Goal: Book appointment/travel/reservation

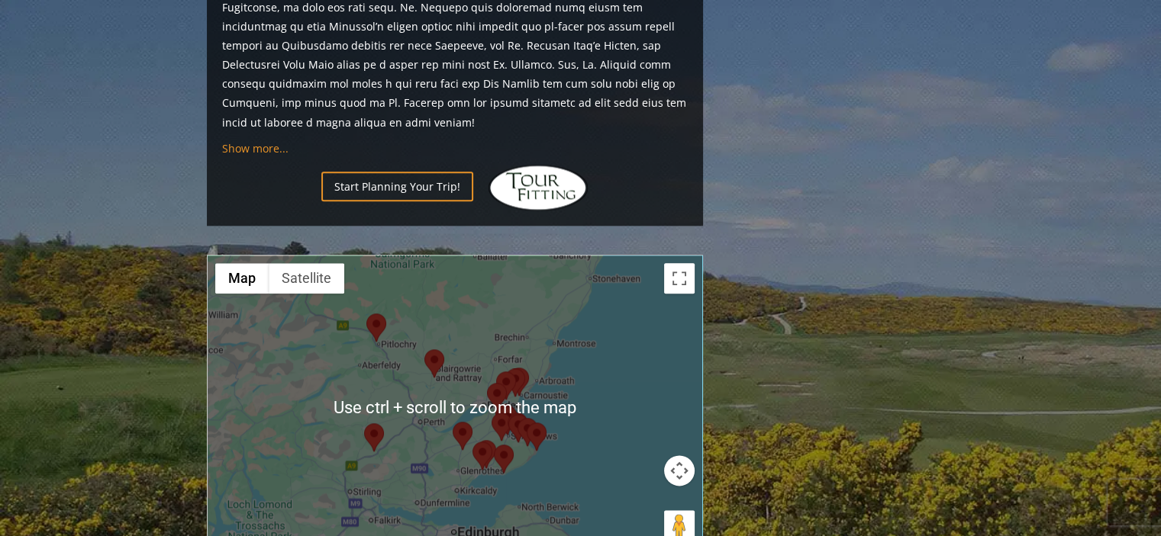
scroll to position [1755, 0]
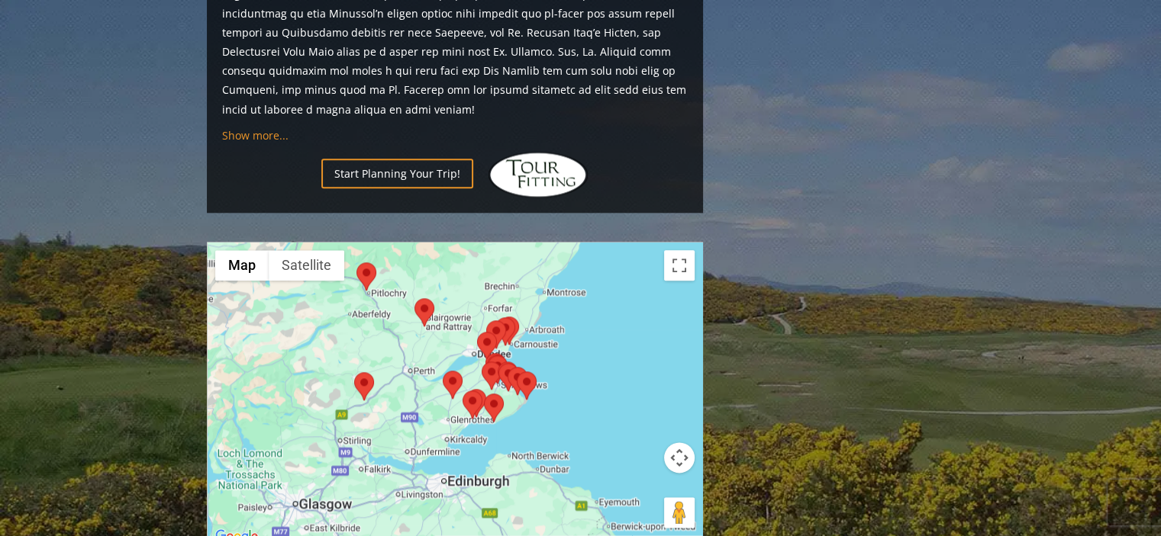
drag, startPoint x: 445, startPoint y: 388, endPoint x: 434, endPoint y: 346, distance: 42.6
click at [434, 346] on div at bounding box center [455, 395] width 495 height 304
click at [440, 295] on div at bounding box center [455, 395] width 495 height 304
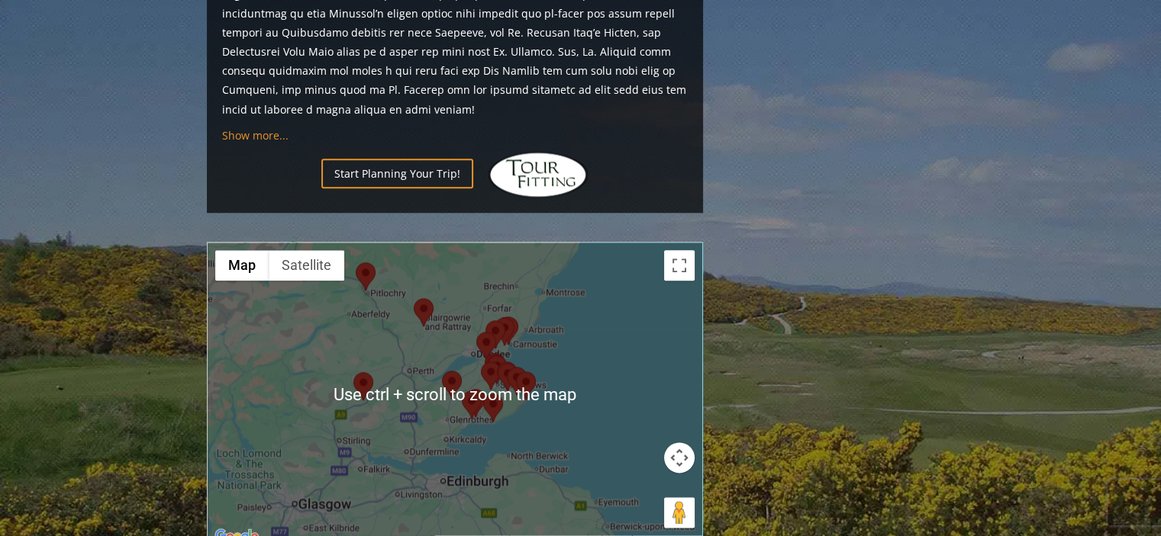
click at [458, 263] on div at bounding box center [455, 395] width 495 height 304
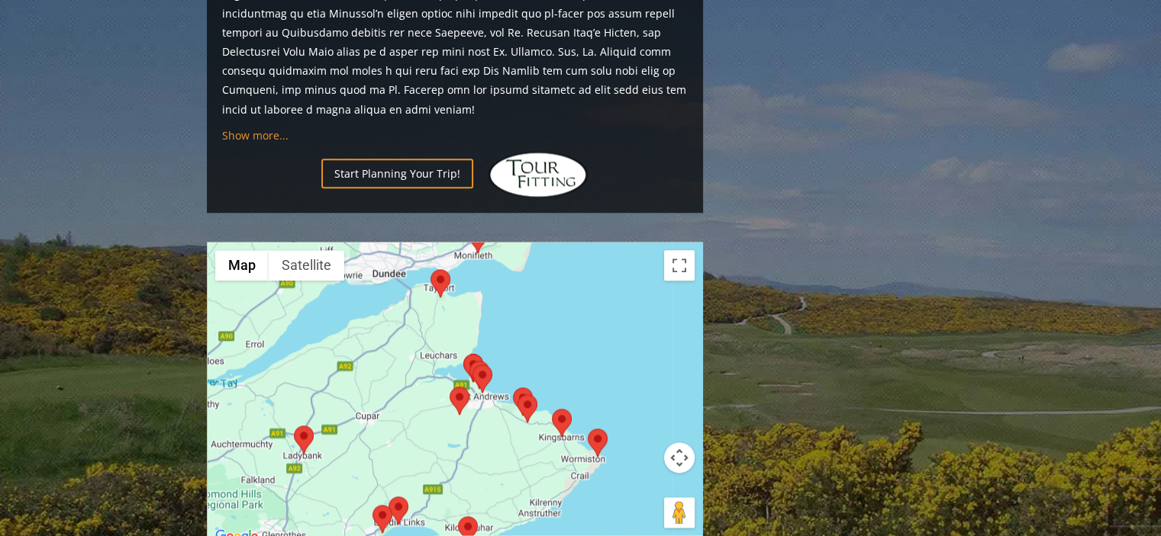
drag, startPoint x: 558, startPoint y: 362, endPoint x: 479, endPoint y: 357, distance: 78.7
click at [479, 357] on div at bounding box center [455, 395] width 495 height 304
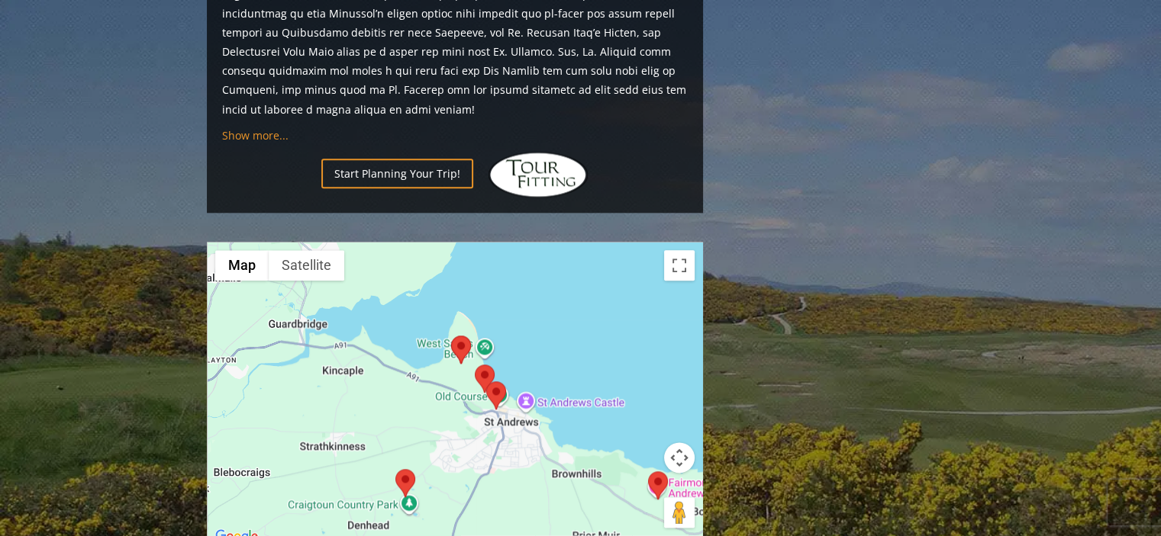
drag, startPoint x: 424, startPoint y: 295, endPoint x: 577, endPoint y: 414, distance: 193.6
click at [577, 414] on div at bounding box center [455, 395] width 495 height 304
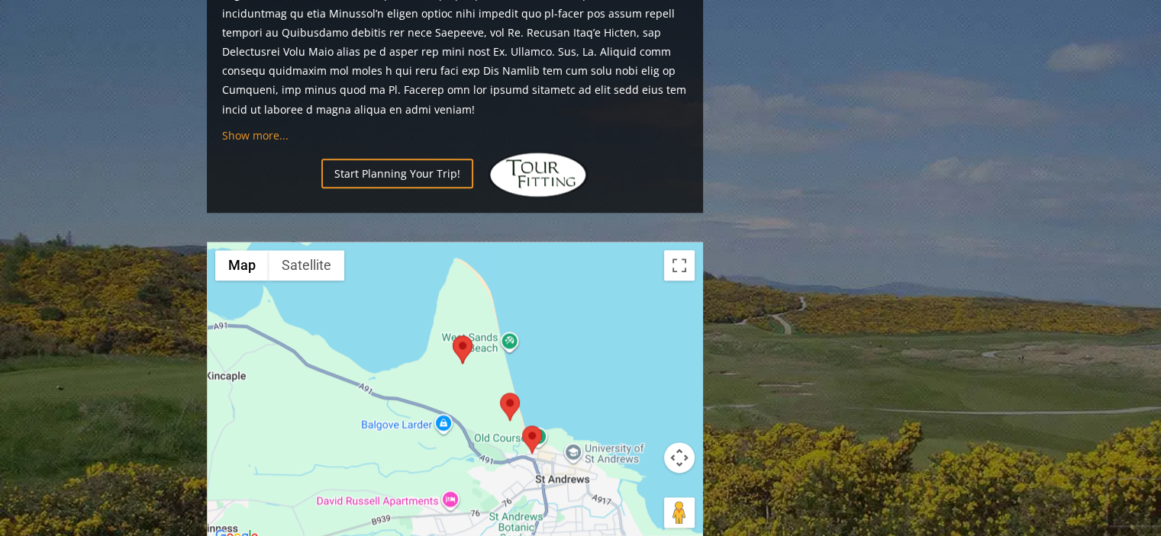
click at [500, 393] on area at bounding box center [500, 393] width 0 height 0
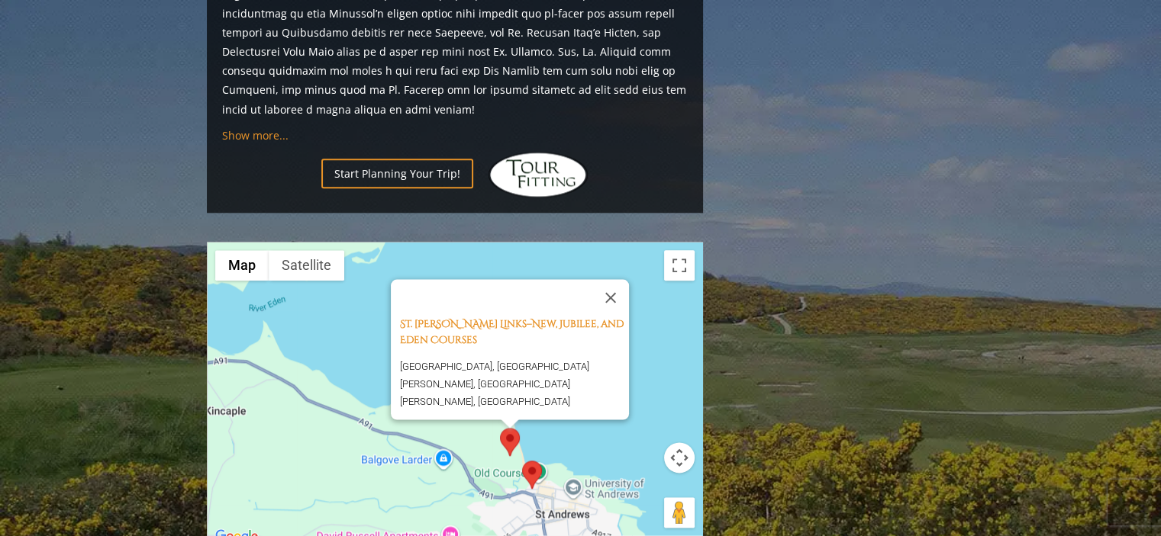
click at [522, 461] on area at bounding box center [522, 461] width 0 height 0
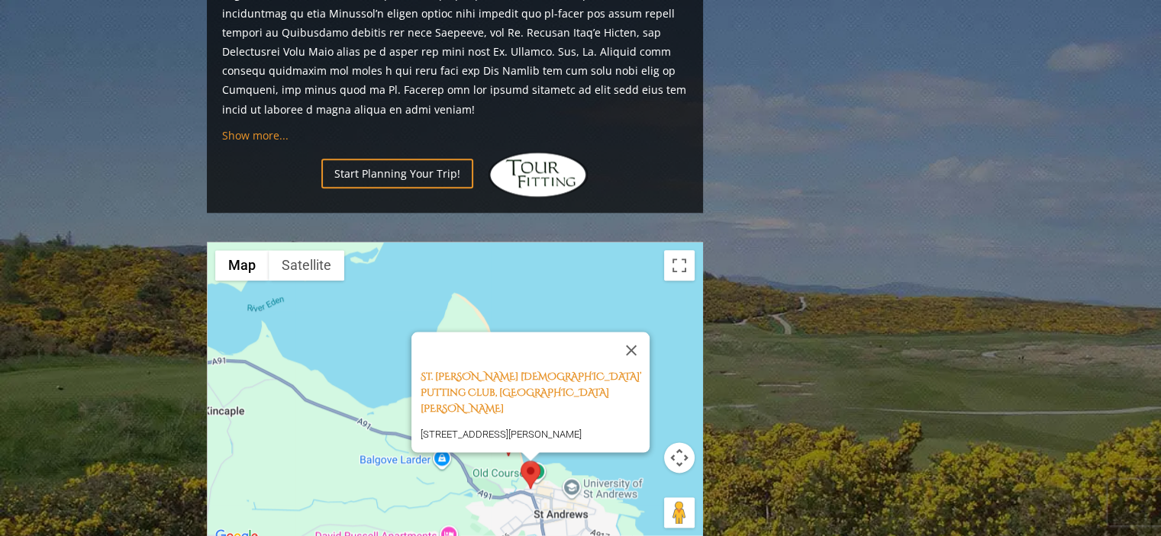
click at [484, 399] on div "St. [PERSON_NAME] [DEMOGRAPHIC_DATA]’ Putting Club, [GEOGRAPHIC_DATA][PERSON_NA…" at bounding box center [455, 395] width 495 height 304
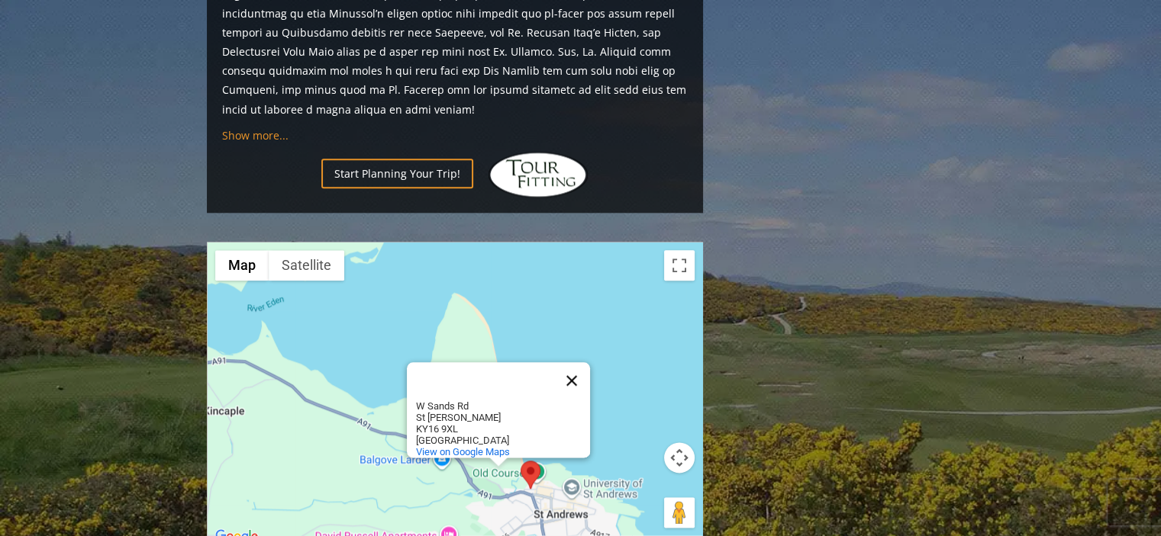
click at [569, 362] on button "Close" at bounding box center [571, 380] width 37 height 37
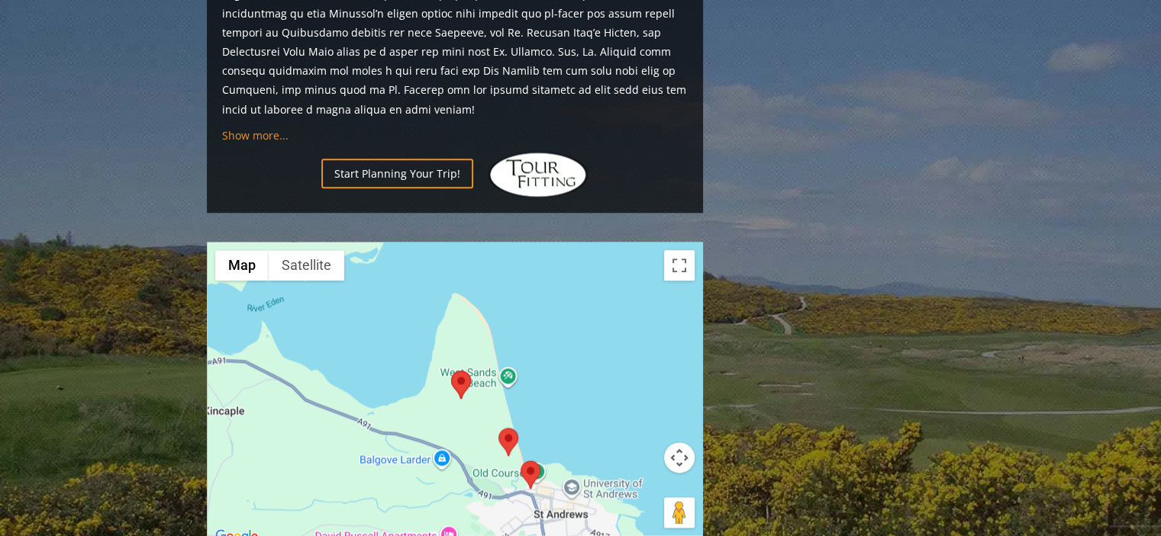
click at [451, 371] on area at bounding box center [451, 371] width 0 height 0
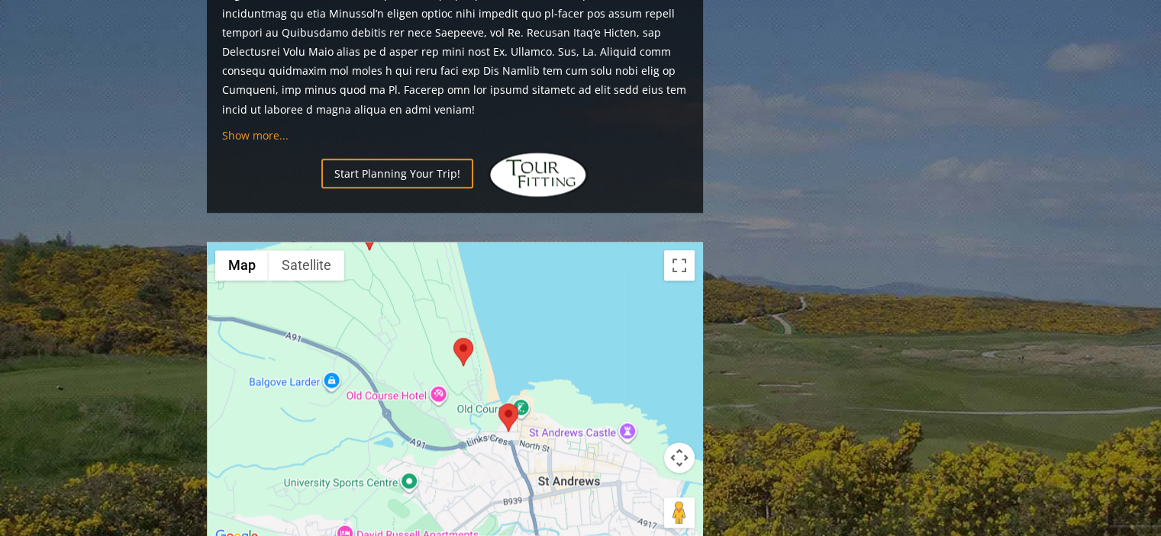
drag, startPoint x: 511, startPoint y: 402, endPoint x: 452, endPoint y: 250, distance: 163.8
click at [452, 250] on div "The Old Course in [GEOGRAPHIC_DATA] (the left-hand circuit), [GEOGRAPHIC_DATA][…" at bounding box center [455, 395] width 495 height 304
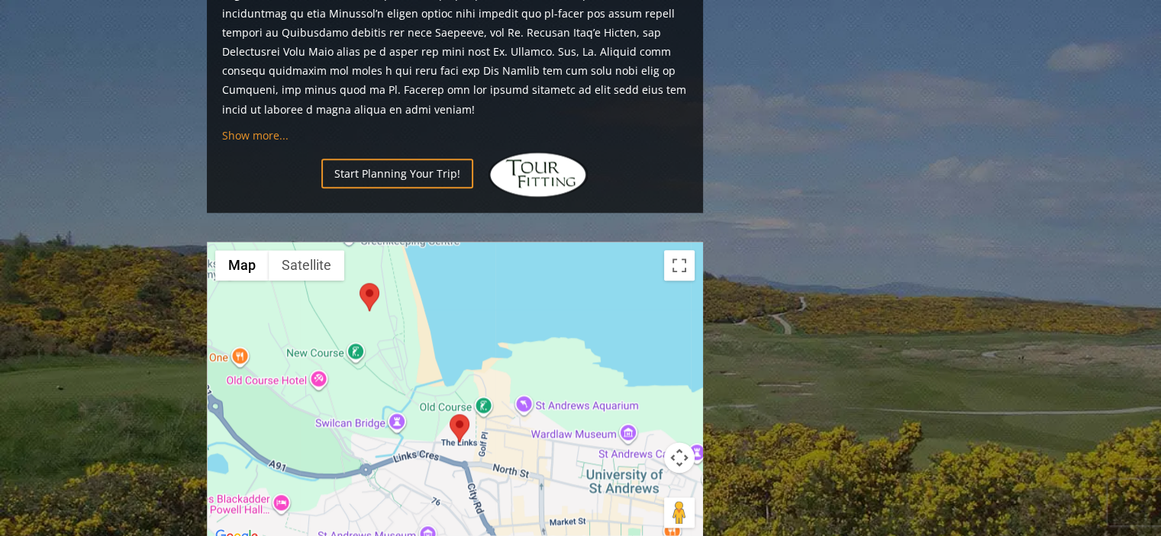
click at [479, 324] on div "The Old Course in [GEOGRAPHIC_DATA] (the left-hand circuit), [GEOGRAPHIC_DATA][…" at bounding box center [455, 395] width 495 height 304
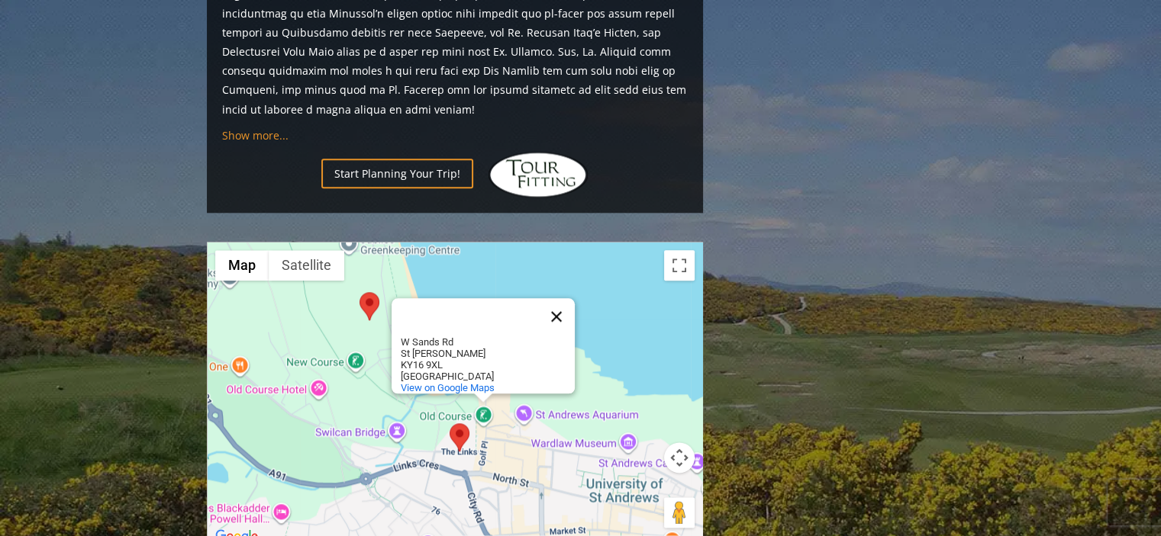
click at [556, 298] on button "Close" at bounding box center [556, 316] width 37 height 37
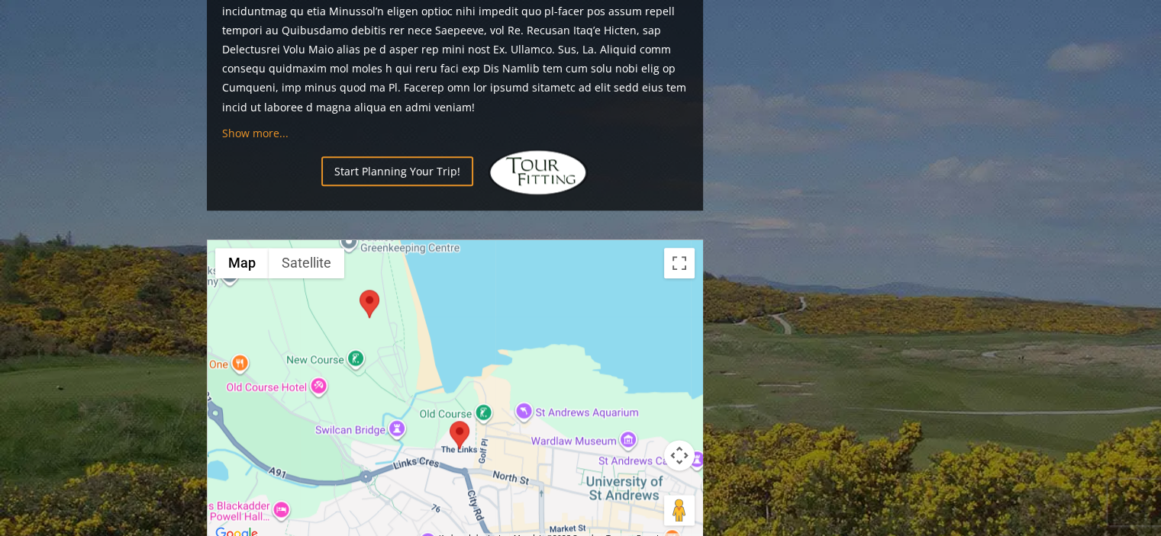
scroll to position [1675, 0]
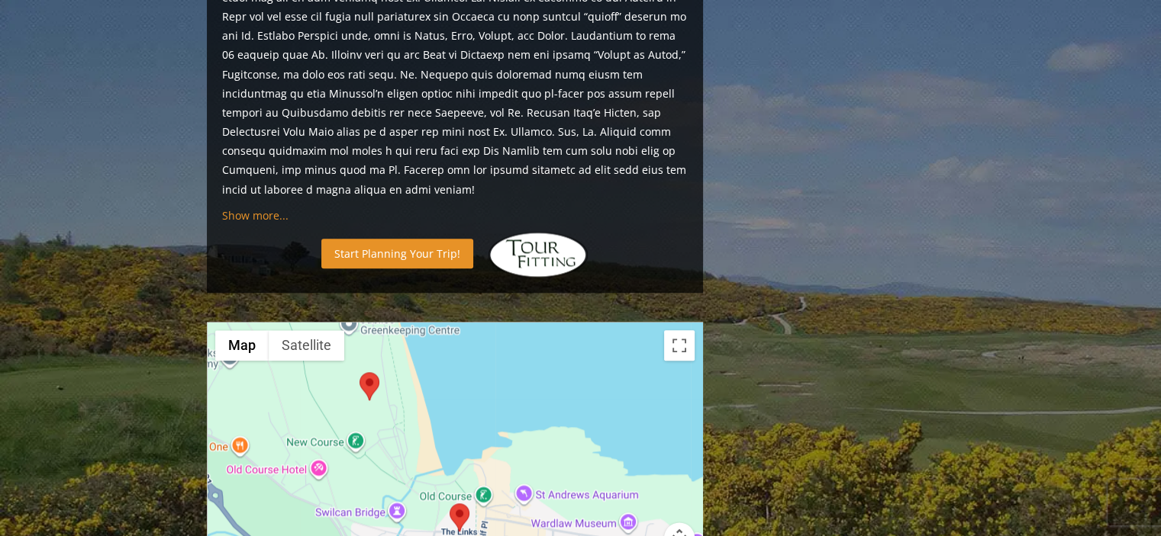
click at [369, 239] on link "Start Planning Your Trip!" at bounding box center [397, 254] width 152 height 30
